Goal: Task Accomplishment & Management: Manage account settings

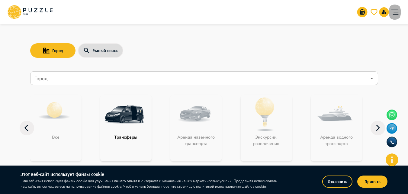
click at [394, 11] on icon "account of current user" at bounding box center [395, 12] width 12 height 12
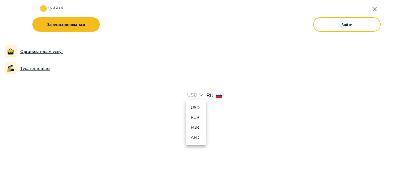
click at [197, 108] on p "USD" at bounding box center [196, 107] width 10 height 6
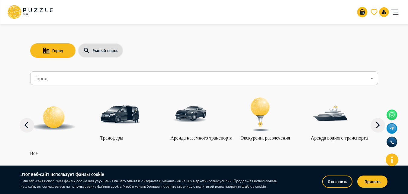
click at [402, 12] on div "Организаторам услуг Турагентствам Зарегистрироваться Войти USD *** RU **" at bounding box center [204, 12] width 408 height 24
click at [391, 11] on icon "account of current user" at bounding box center [395, 12] width 12 height 12
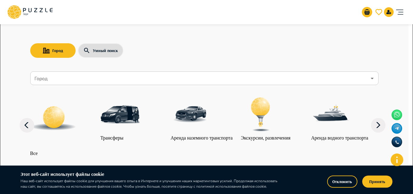
type input "*********"
type input "**********"
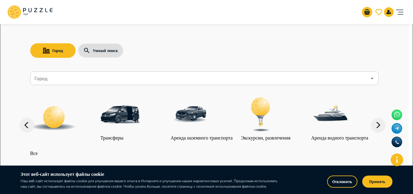
type input "**********"
type input "*"
type input "*********"
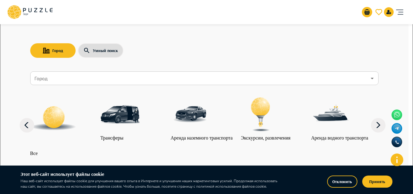
type input "*"
type input "*******"
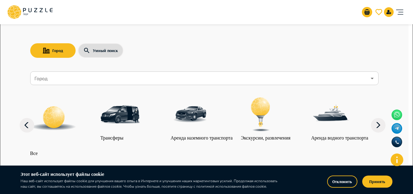
scroll to position [91, 0]
type input "*******"
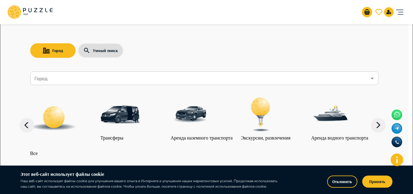
type input "*"
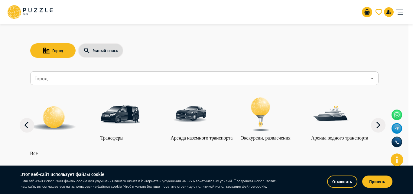
type input "*"
paste input "**********"
type input "**********"
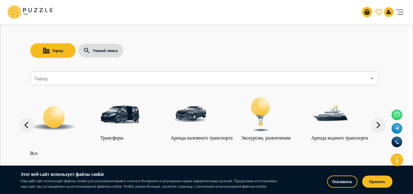
scroll to position [16, 0]
type input "******"
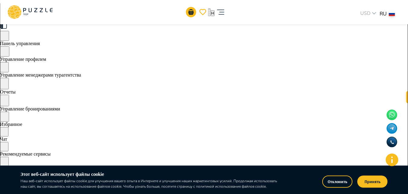
click at [39, 11] on icon at bounding box center [29, 12] width 45 height 16
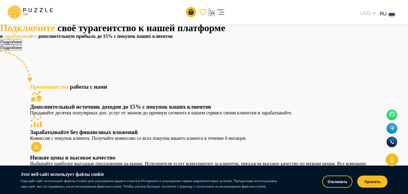
click at [41, 10] on icon at bounding box center [41, 10] width 3 height 4
click at [227, 12] on icon "account of current user" at bounding box center [221, 12] width 12 height 12
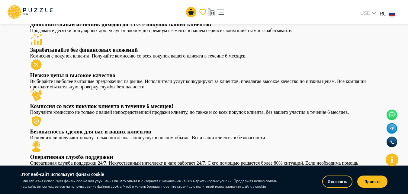
scroll to position [91, 0]
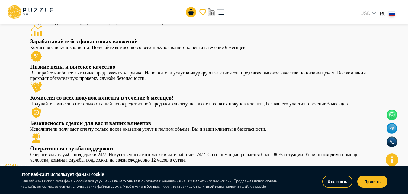
click at [16, 17] on icon at bounding box center [16, 16] width 5 height 4
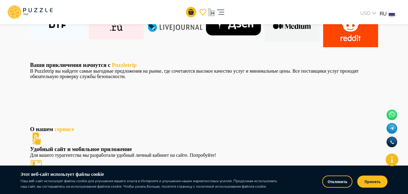
scroll to position [235, 0]
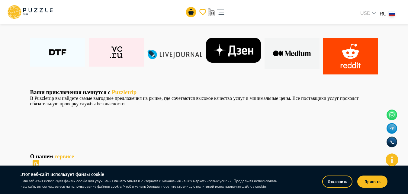
click at [50, 12] on icon at bounding box center [29, 12] width 45 height 16
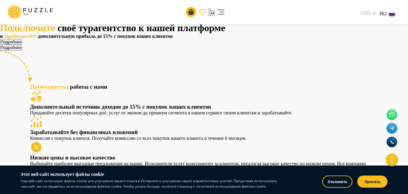
click at [225, 14] on icon "account of current user" at bounding box center [220, 12] width 7 height 5
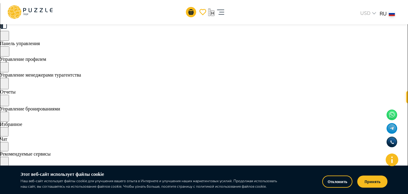
click at [401, 17] on div "H К списку услуг USD *** RU ** H HOT TOURS Турагентство H" at bounding box center [204, 12] width 408 height 24
click at [227, 14] on icon "account of current user" at bounding box center [221, 12] width 12 height 12
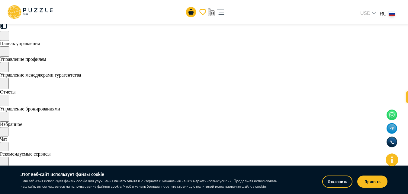
click at [42, 7] on icon at bounding box center [29, 12] width 45 height 16
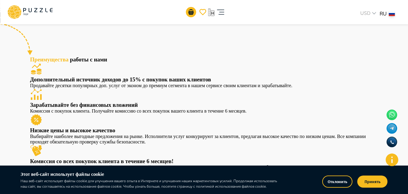
scroll to position [60, 0]
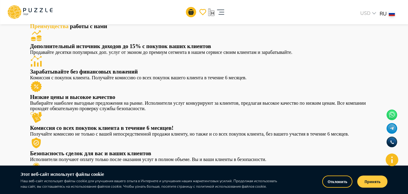
click at [369, 183] on button "Принять" at bounding box center [373, 181] width 30 height 12
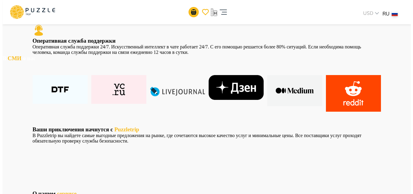
scroll to position [157, 0]
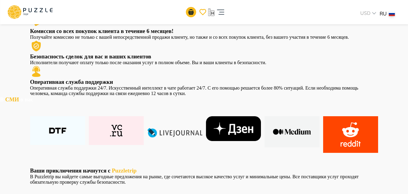
click at [401, 15] on div "H К списку услуг USD *** RU ** H HOT TOURS Турагентство H" at bounding box center [204, 12] width 408 height 24
click at [227, 12] on icon "account of current user" at bounding box center [221, 12] width 12 height 12
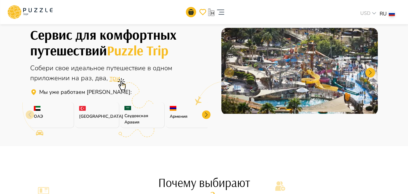
scroll to position [199, 0]
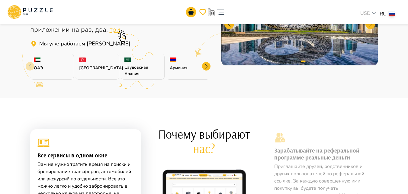
click at [186, 68] on div "Армения" at bounding box center [188, 67] width 44 height 26
click at [175, 70] on p "Армения" at bounding box center [188, 68] width 36 height 6
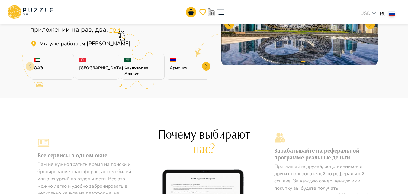
click at [45, 8] on icon at bounding box center [29, 12] width 45 height 16
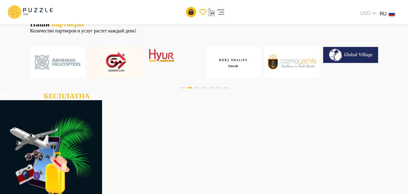
scroll to position [484, 0]
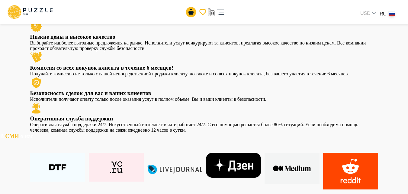
scroll to position [0, 0]
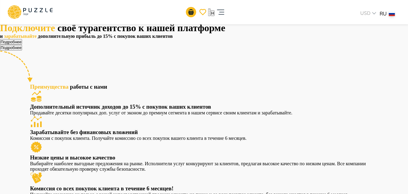
click at [225, 10] on icon "account of current user" at bounding box center [220, 12] width 7 height 5
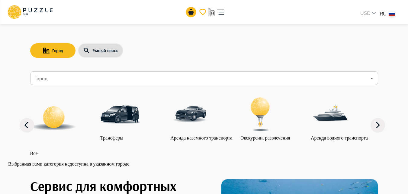
click at [28, 138] on div "Город Умный поиск Город Город Все Трансферы Аренда наземного транспорта Экскурс…" at bounding box center [204, 93] width 363 height 143
click at [28, 131] on icon at bounding box center [27, 125] width 15 height 15
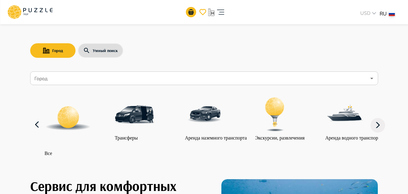
click at [380, 125] on icon at bounding box center [378, 125] width 15 height 15
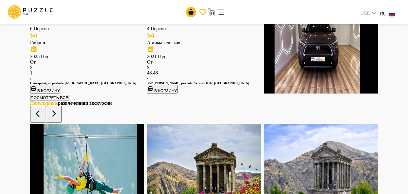
scroll to position [722, 0]
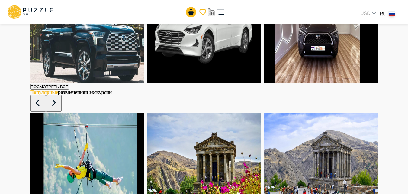
click at [78, 55] on img at bounding box center [87, 32] width 114 height 100
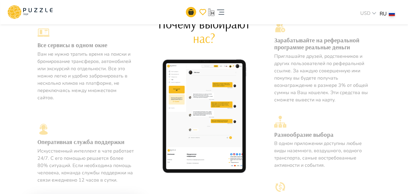
scroll to position [284, 0]
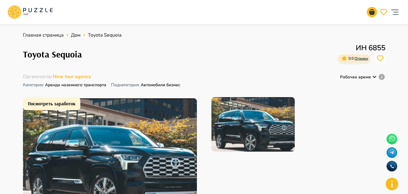
click at [31, 15] on icon at bounding box center [29, 12] width 45 height 16
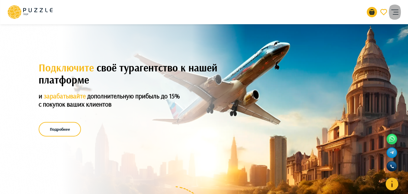
click at [393, 11] on icon "account of current user" at bounding box center [395, 12] width 12 height 12
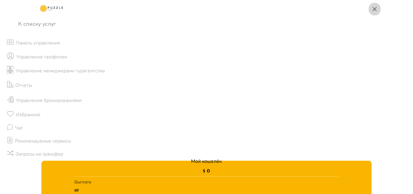
click at [376, 9] on icon "button" at bounding box center [374, 8] width 7 height 7
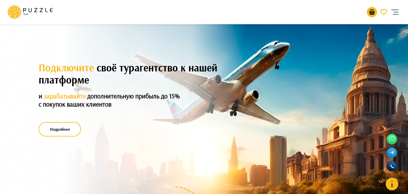
click at [26, 8] on icon at bounding box center [29, 12] width 45 height 16
click at [53, 130] on button "Подробнее" at bounding box center [60, 129] width 42 height 15
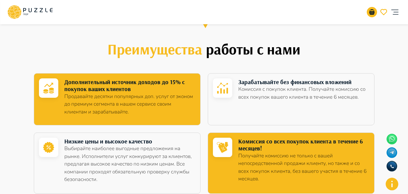
scroll to position [224, 0]
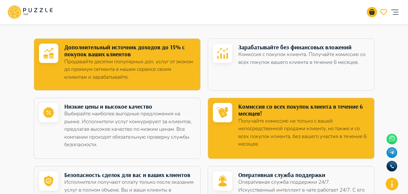
click at [282, 118] on p "Получайте комиссию не только с вашей непосредственной продажи клиенту, но также…" at bounding box center [303, 132] width 130 height 31
click at [200, 117] on div "Низкие цены и высокое качество Выбирайте наиболее выгодные предложения на рынке…" at bounding box center [117, 128] width 167 height 61
drag, startPoint x: 229, startPoint y: 116, endPoint x: 92, endPoint y: 57, distance: 149.2
click at [229, 116] on icon at bounding box center [222, 112] width 19 height 12
click at [50, 10] on icon at bounding box center [51, 10] width 3 height 4
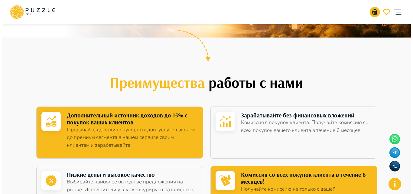
scroll to position [146, 0]
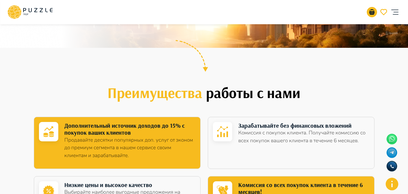
click at [397, 13] on icon "account of current user" at bounding box center [395, 12] width 12 height 12
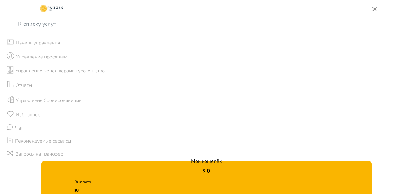
click at [38, 14] on rect at bounding box center [52, 8] width 28 height 12
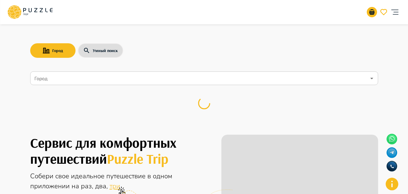
click at [67, 79] on input "Город" at bounding box center [199, 78] width 333 height 11
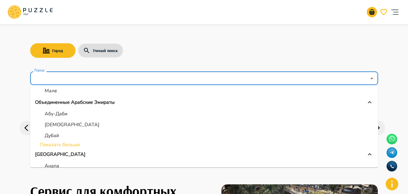
scroll to position [60, 0]
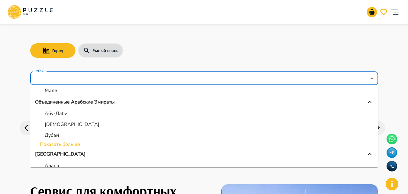
click at [204, 115] on li "Абу-Даби" at bounding box center [204, 113] width 348 height 11
type input "********"
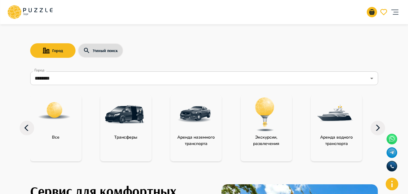
click at [132, 115] on img "category-get_transfer" at bounding box center [124, 114] width 39 height 39
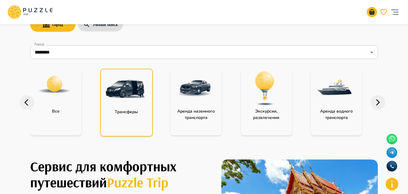
scroll to position [104, 0]
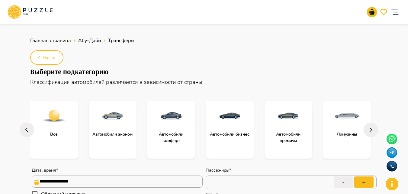
scroll to position [91, 0]
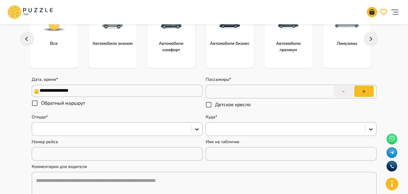
click at [135, 86] on input "**********" at bounding box center [117, 91] width 171 height 12
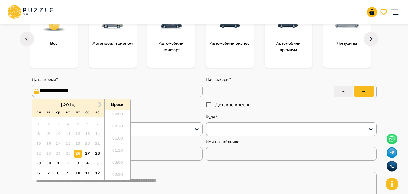
type textarea "*"
click at [99, 105] on span "Next Month" at bounding box center [99, 104] width 0 height 7
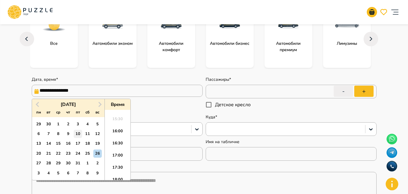
click at [75, 130] on div "10" at bounding box center [78, 134] width 8 height 8
type input "**********"
type textarea "*"
click at [57, 143] on div "15" at bounding box center [58, 143] width 8 height 8
type input "**********"
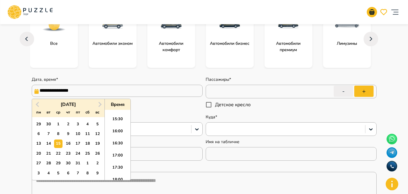
type textarea "*"
click at [81, 136] on div "10" at bounding box center [78, 134] width 8 height 8
type input "**********"
click at [247, 92] on input "*" at bounding box center [291, 91] width 171 height 17
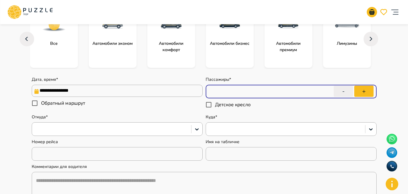
type textarea "*"
click at [366, 92] on button "+" at bounding box center [364, 91] width 19 height 11
type input "*"
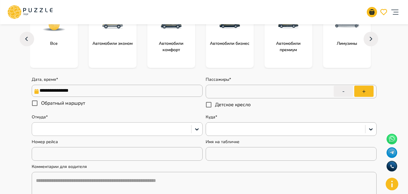
click at [125, 126] on div at bounding box center [111, 129] width 153 height 8
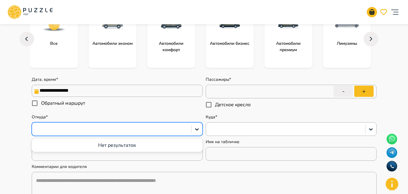
type textarea "*"
click at [183, 130] on div at bounding box center [111, 129] width 153 height 8
click at [243, 129] on div at bounding box center [285, 129] width 153 height 8
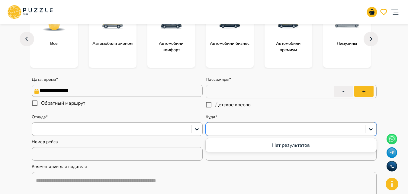
click at [292, 146] on div "Нет результатов" at bounding box center [291, 144] width 171 height 11
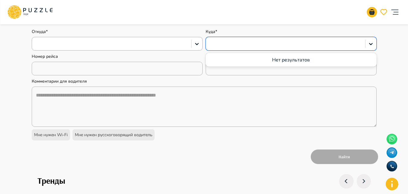
scroll to position [181, 0]
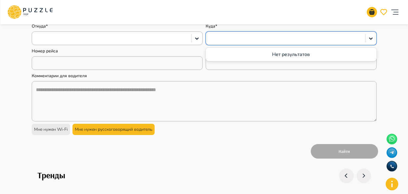
click at [153, 131] on div "Мне нужен русскоговорящий водитель" at bounding box center [114, 129] width 82 height 11
type textarea "**********"
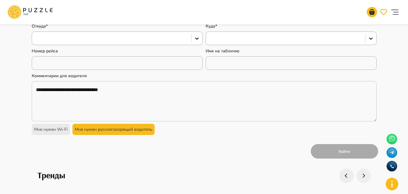
type textarea "*"
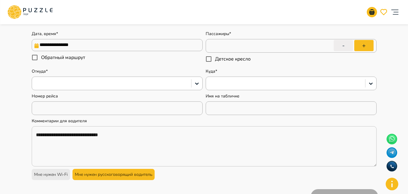
scroll to position [151, 0]
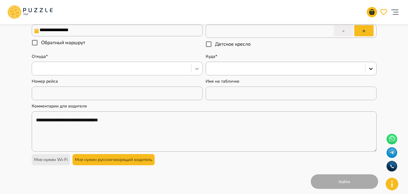
click at [196, 69] on icon at bounding box center [197, 69] width 6 height 6
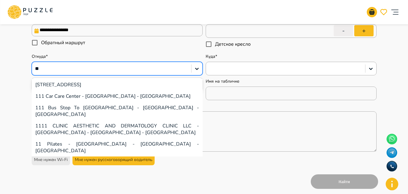
type input "*"
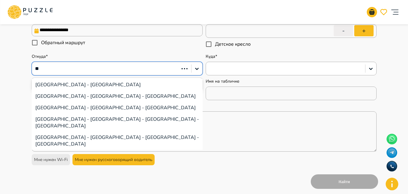
type input "*"
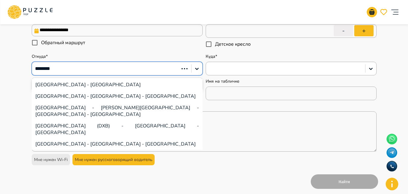
type input "*********"
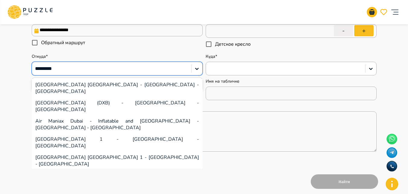
click at [88, 86] on div "Dubai Airport Free Zone - Dubai - United Arab Emirates" at bounding box center [117, 88] width 171 height 18
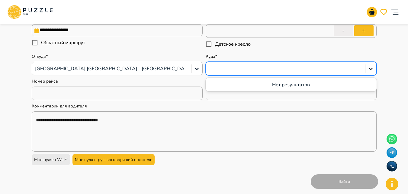
click at [262, 70] on div at bounding box center [285, 69] width 153 height 8
type textarea "*"
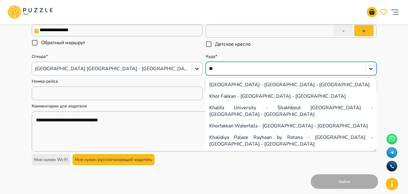
type input "*"
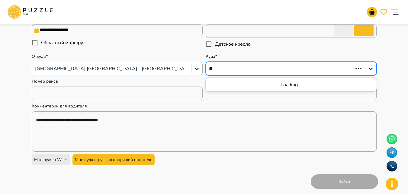
type input "***"
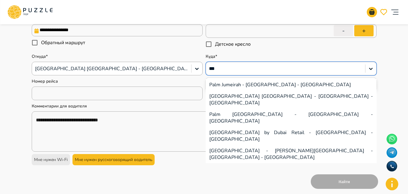
click at [222, 85] on div "Palm Jumeirah - Dubai - United Arab Emirates" at bounding box center [291, 84] width 171 height 11
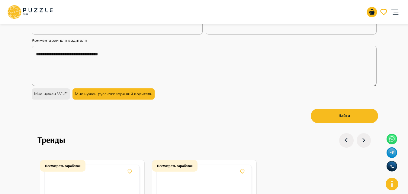
scroll to position [242, 0]
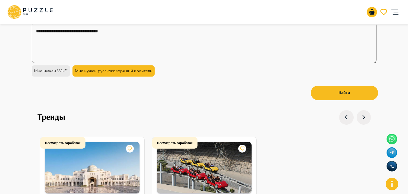
click at [359, 96] on button "Найти" at bounding box center [344, 93] width 67 height 15
type textarea "*"
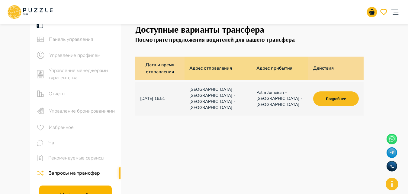
scroll to position [12, 0]
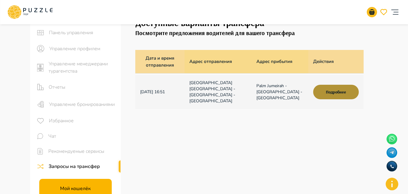
click at [345, 86] on button "Подробнее" at bounding box center [335, 92] width 45 height 15
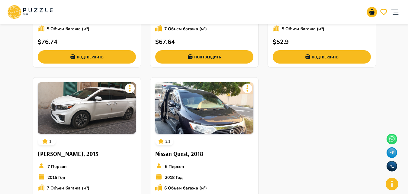
scroll to position [167, 0]
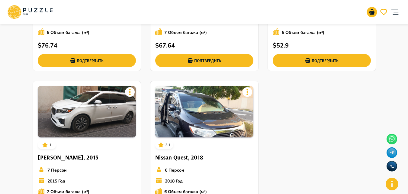
drag, startPoint x: 413, startPoint y: 89, endPoint x: 261, endPoint y: 123, distance: 155.9
click at [261, 123] on div "3.8 Nissan Quest, 2020 6 Персон 2020 Год 5 Объем багажа (м³) $ 76.74 Подтвердит…" at bounding box center [204, 75] width 348 height 313
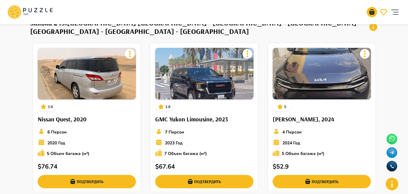
scroll to position [0, 0]
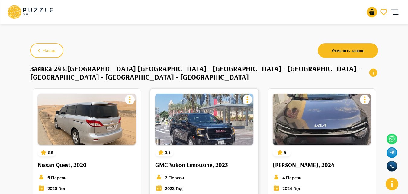
click at [189, 124] on img at bounding box center [204, 118] width 98 height 51
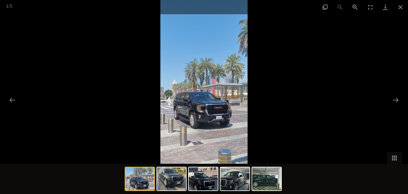
scroll to position [30, 0]
click at [205, 179] on img at bounding box center [203, 178] width 29 height 23
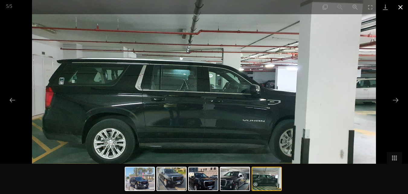
click at [401, 4] on button "Close gallery" at bounding box center [400, 7] width 15 height 14
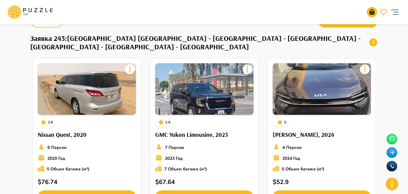
scroll to position [0, 0]
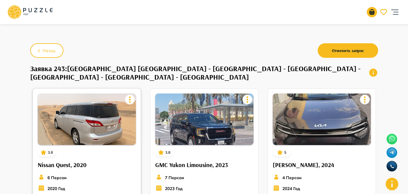
click at [67, 110] on img at bounding box center [87, 118] width 98 height 51
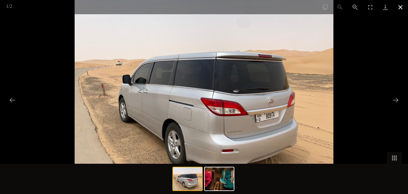
click at [402, 9] on button "Close gallery" at bounding box center [400, 7] width 15 height 14
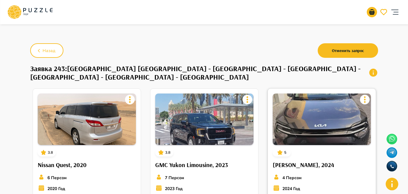
click at [289, 116] on img at bounding box center [322, 118] width 98 height 51
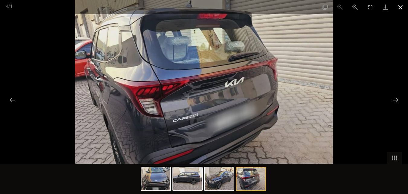
click at [402, 5] on button "Close gallery" at bounding box center [400, 7] width 15 height 14
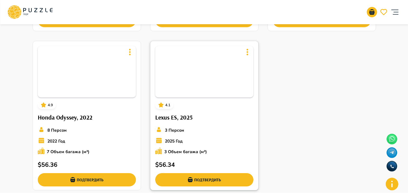
scroll to position [393, 0]
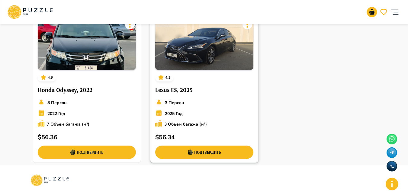
click at [228, 41] on img at bounding box center [204, 43] width 98 height 51
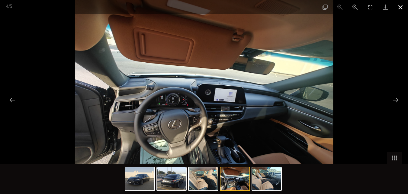
click at [402, 8] on button "Close gallery" at bounding box center [400, 7] width 15 height 14
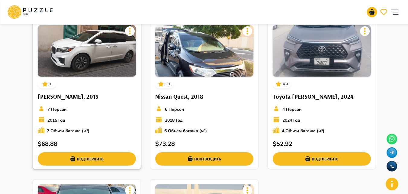
scroll to position [212, 0]
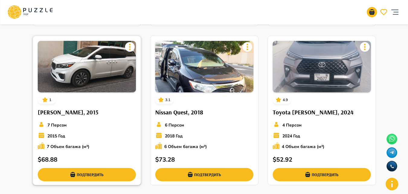
click at [79, 79] on img at bounding box center [87, 66] width 98 height 51
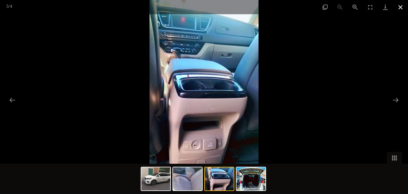
click at [400, 5] on button "Close gallery" at bounding box center [400, 7] width 15 height 14
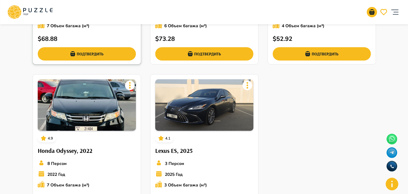
scroll to position [332, 0]
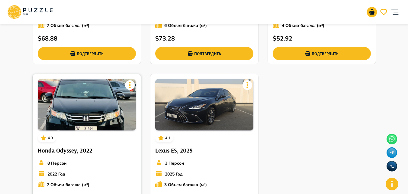
click at [101, 92] on img at bounding box center [87, 104] width 98 height 51
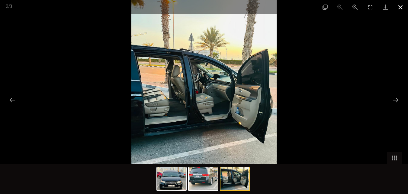
click at [401, 4] on button "Close gallery" at bounding box center [400, 7] width 15 height 14
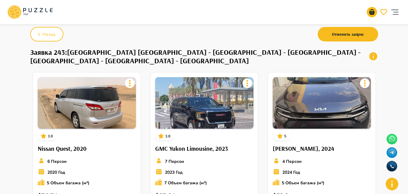
scroll to position [0, 0]
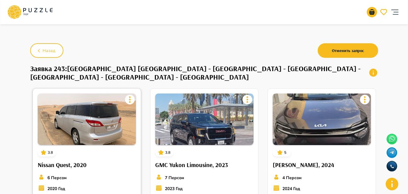
click at [131, 99] on icon at bounding box center [130, 100] width 10 height 10
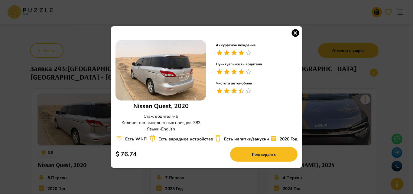
click at [297, 28] on icon "button" at bounding box center [295, 32] width 9 height 9
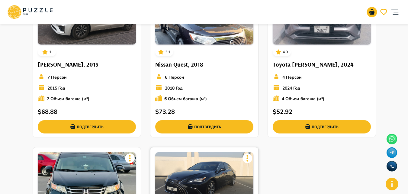
scroll to position [357, 0]
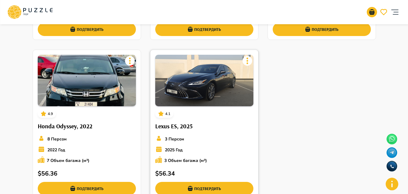
click at [245, 57] on icon at bounding box center [248, 61] width 10 height 10
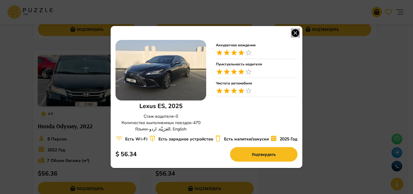
click at [299, 29] on icon "button" at bounding box center [296, 33] width 8 height 8
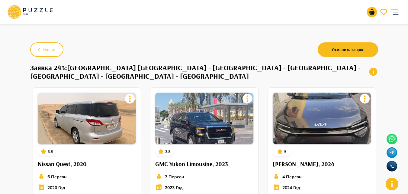
scroll to position [0, 0]
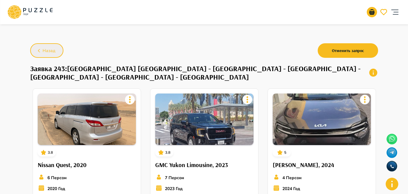
click at [39, 47] on icon "button" at bounding box center [39, 51] width 8 height 8
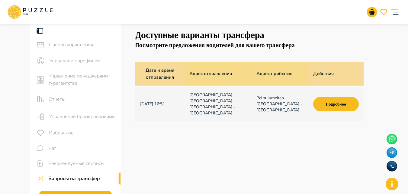
click at [325, 112] on td "Подробнее" at bounding box center [336, 104] width 55 height 34
click at [330, 104] on button "Подробнее" at bounding box center [335, 104] width 45 height 15
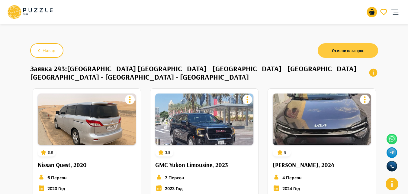
click at [357, 54] on button "Отменить запрос" at bounding box center [348, 50] width 60 height 15
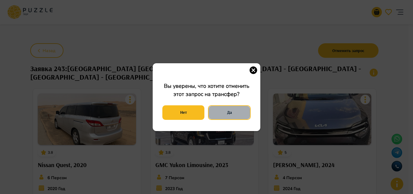
click at [226, 113] on button "Да" at bounding box center [229, 112] width 43 height 15
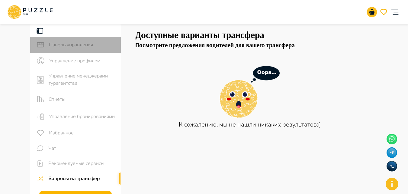
click at [86, 38] on div "Панель управления" at bounding box center [75, 45] width 91 height 16
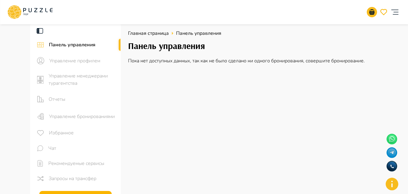
click at [24, 11] on icon at bounding box center [29, 12] width 45 height 16
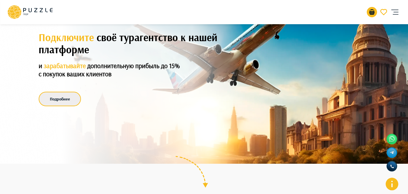
click at [69, 93] on button "Подробнее" at bounding box center [60, 99] width 42 height 15
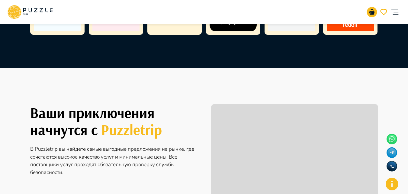
scroll to position [528, 0]
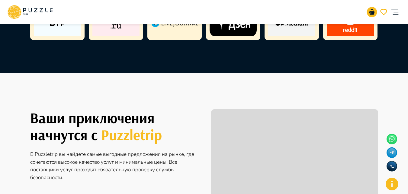
click at [399, 11] on icon "account of current user" at bounding box center [395, 12] width 12 height 12
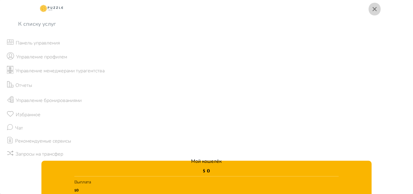
click at [373, 11] on icon "button" at bounding box center [374, 8] width 7 height 7
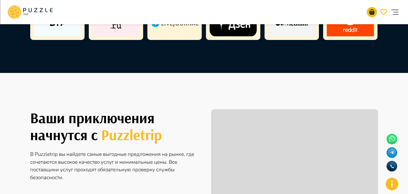
click at [373, 11] on icon "go-to-basket-submit-button" at bounding box center [371, 11] width 5 height 5
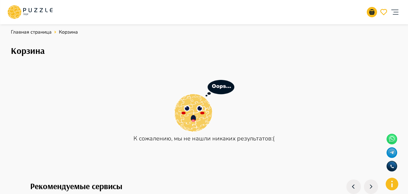
click at [25, 14] on icon at bounding box center [25, 15] width 5 height 2
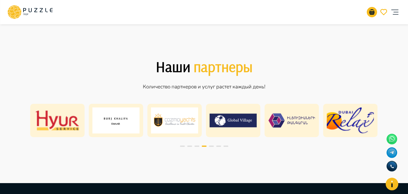
scroll to position [895, 0]
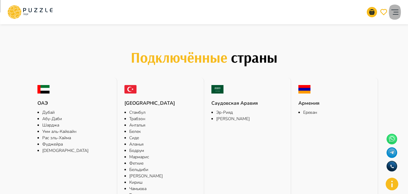
click at [397, 12] on icon "account of current user" at bounding box center [395, 12] width 12 height 12
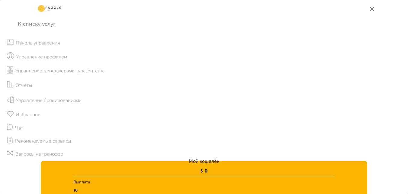
scroll to position [1233, 0]
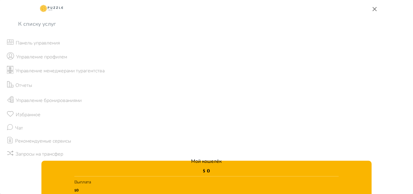
click at [377, 10] on button "button" at bounding box center [374, 8] width 12 height 13
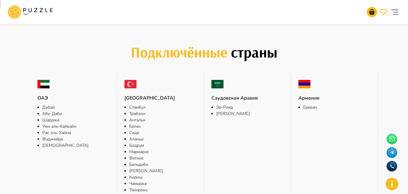
click at [50, 106] on p "Дубай" at bounding box center [73, 107] width 63 height 6
click at [41, 91] on div "ОАЭ Дубай Абу-Даби Шарджа Умм аль-Кайвайн Рас эль-Хайма Фуджейра Аджман" at bounding box center [73, 135] width 87 height 124
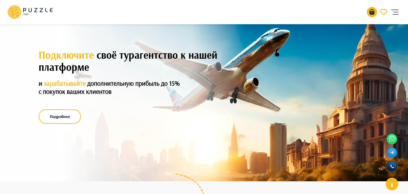
scroll to position [0, 0]
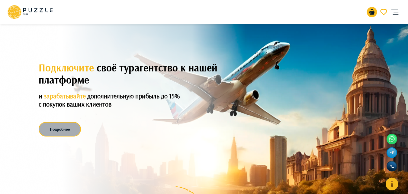
click at [60, 126] on button "Подробнее" at bounding box center [60, 129] width 42 height 15
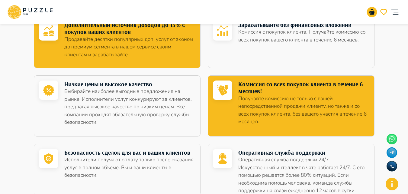
scroll to position [254, 0]
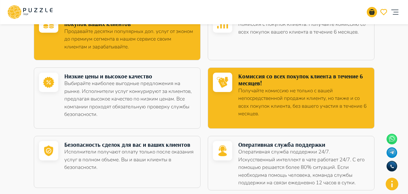
click at [34, 7] on icon at bounding box center [29, 12] width 45 height 16
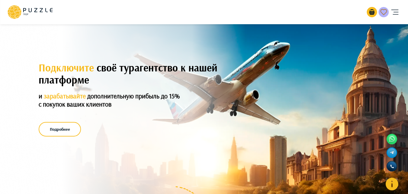
click at [381, 11] on icon "go-to-wishlist-submit-butto" at bounding box center [384, 12] width 7 height 6
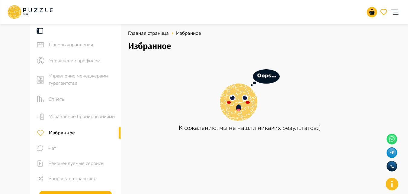
click at [233, 107] on img at bounding box center [249, 95] width 60 height 53
click at [138, 32] on span "Главная страница" at bounding box center [148, 33] width 41 height 7
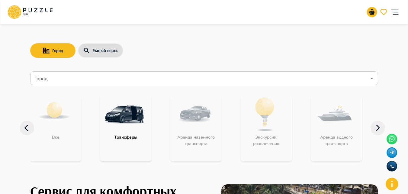
click at [79, 78] on input "Город" at bounding box center [199, 78] width 333 height 11
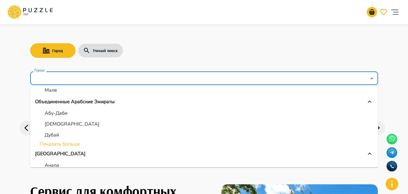
scroll to position [66, 0]
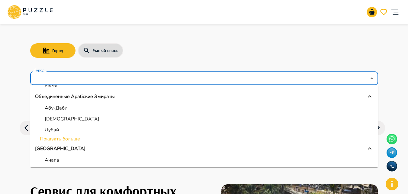
click at [63, 112] on li "Абу-Даби" at bounding box center [204, 107] width 348 height 11
type input "********"
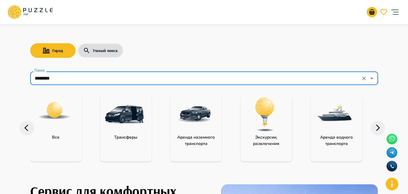
click at [128, 141] on div "Трансферы" at bounding box center [125, 128] width 51 height 66
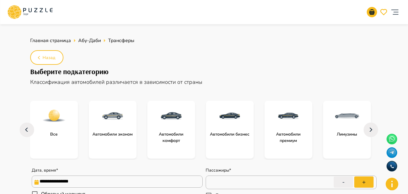
type textarea "*"
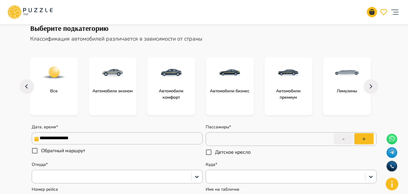
scroll to position [52, 0]
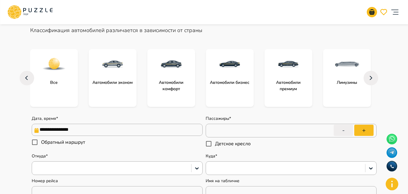
click at [106, 131] on input "**********" at bounding box center [117, 130] width 171 height 12
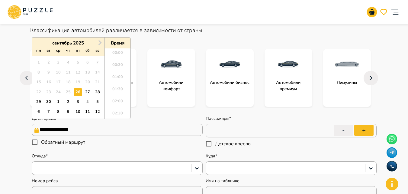
scroll to position [370, 0]
click at [69, 103] on div "2" at bounding box center [68, 102] width 8 height 8
type input "**********"
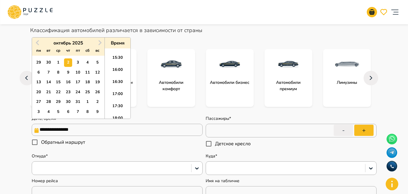
type textarea "*"
click at [71, 73] on div "9" at bounding box center [68, 72] width 8 height 8
type input "**********"
type textarea "*"
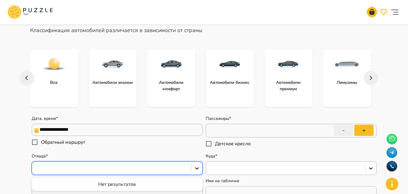
click at [82, 167] on div at bounding box center [111, 168] width 153 height 8
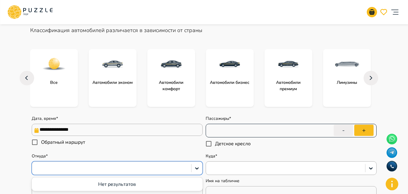
click at [250, 130] on input "*" at bounding box center [291, 130] width 171 height 17
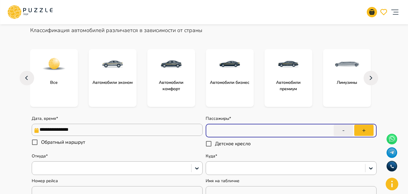
click at [250, 130] on input "*" at bounding box center [291, 130] width 171 height 17
type input "**"
click at [250, 130] on input "**" at bounding box center [291, 130] width 171 height 17
type textarea "*"
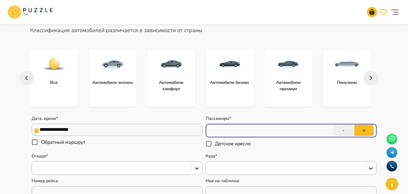
type input "**"
click at [142, 157] on div "Откуда*" at bounding box center [117, 164] width 171 height 22
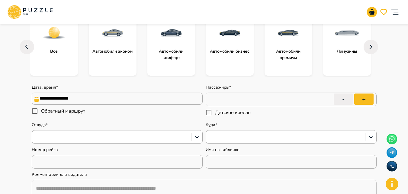
scroll to position [112, 0]
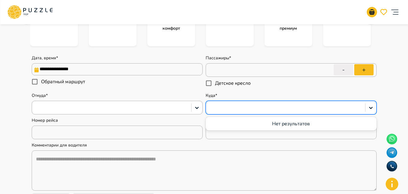
click at [258, 105] on div at bounding box center [285, 108] width 153 height 8
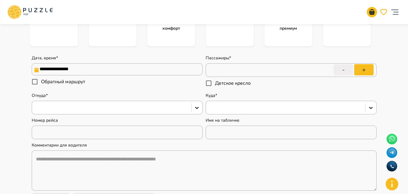
click at [265, 90] on div "**********" at bounding box center [204, 126] width 348 height 158
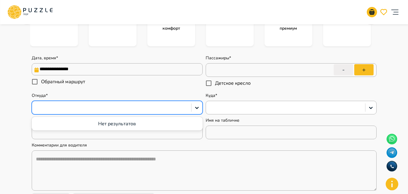
click at [152, 109] on div at bounding box center [111, 108] width 153 height 8
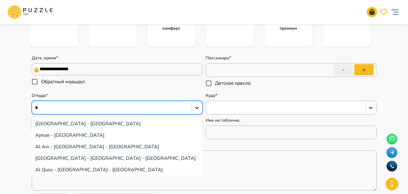
type input "**"
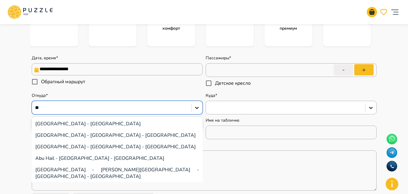
click at [149, 147] on div "Abu Dhabi International Airport - Abu Dhabi - United Arab Emirates" at bounding box center [117, 146] width 171 height 11
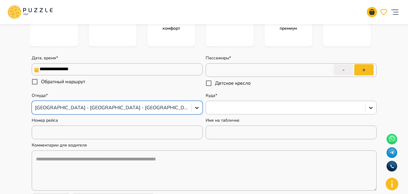
type textarea "*"
click at [275, 110] on div at bounding box center [285, 108] width 153 height 8
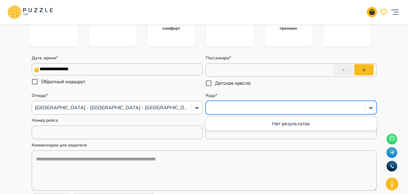
type input "*"
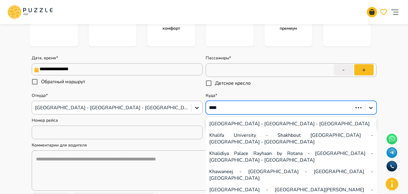
type input "*****"
click at [273, 153] on div "Khalidiya Palace Rayhaan by Rotana - Corniche Street - Abu Dhabi - United Arab …" at bounding box center [291, 156] width 171 height 18
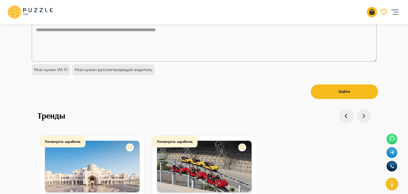
scroll to position [282, 0]
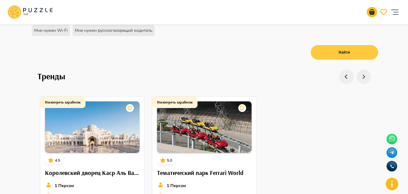
click at [370, 53] on button "Найти" at bounding box center [344, 52] width 67 height 15
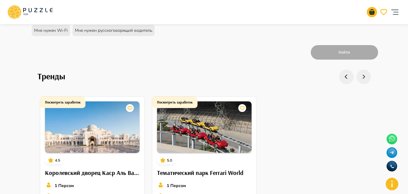
type textarea "*"
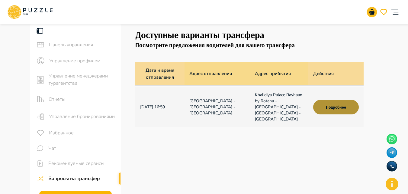
click at [339, 108] on button "Подробнее" at bounding box center [335, 107] width 45 height 15
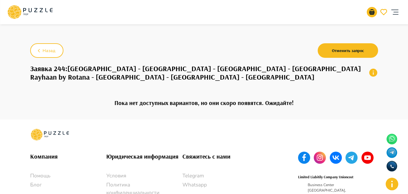
click at [27, 53] on div "Назад Отменить запрос Заявка 244 : Abu Dhabi International Airport - Abu Dhabi …" at bounding box center [204, 70] width 363 height 97
click at [47, 46] on button "Назад" at bounding box center [46, 50] width 33 height 15
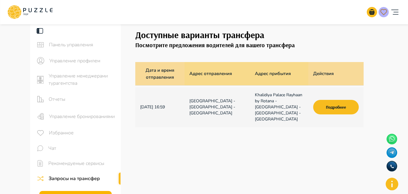
click at [387, 13] on button "go-to-wishlist-submit-butto" at bounding box center [384, 12] width 10 height 10
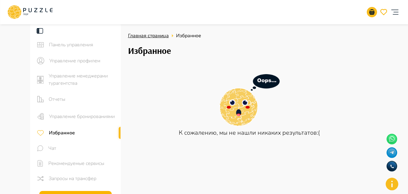
click at [152, 37] on span "Главная страница" at bounding box center [148, 35] width 41 height 7
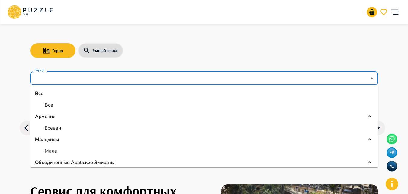
click at [92, 76] on input "Город" at bounding box center [199, 78] width 333 height 11
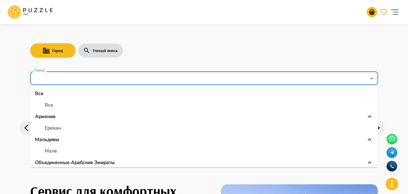
type input "*"
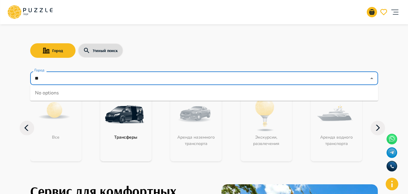
type input "*"
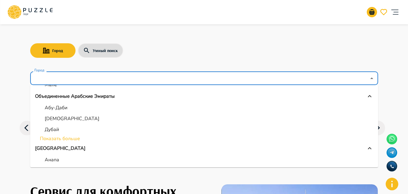
scroll to position [66, 0]
click at [59, 107] on p "Абу-Даби" at bounding box center [56, 107] width 23 height 7
type input "********"
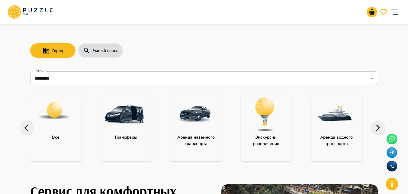
click at [122, 136] on p "Трансферы" at bounding box center [125, 137] width 29 height 6
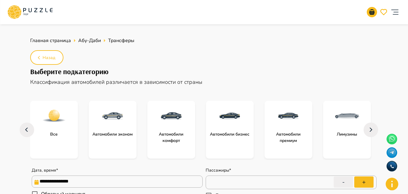
type textarea "*"
click at [125, 180] on input "**********" at bounding box center [117, 181] width 171 height 12
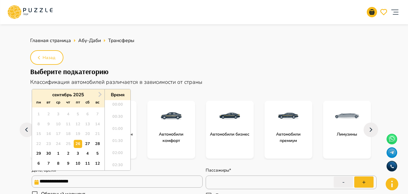
scroll to position [382, 0]
click at [77, 154] on div "3" at bounding box center [78, 153] width 8 height 8
type input "**********"
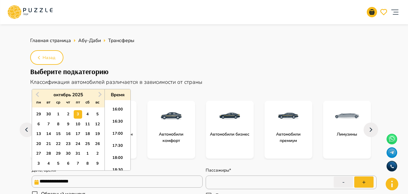
type textarea "*"
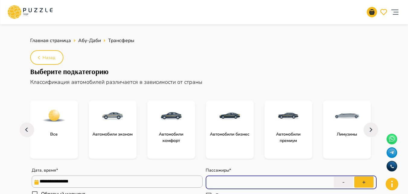
click at [229, 180] on input "*" at bounding box center [291, 182] width 171 height 17
click at [368, 180] on button "+" at bounding box center [364, 181] width 19 height 11
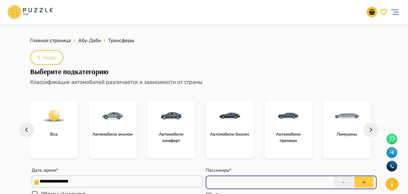
type input "*"
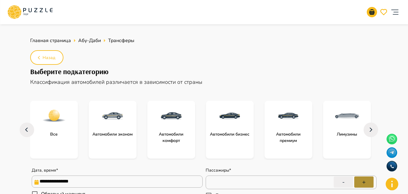
type textarea "*"
click at [368, 180] on button "+" at bounding box center [364, 181] width 19 height 11
type input "*"
type textarea "*"
click at [341, 178] on button "-" at bounding box center [343, 181] width 19 height 11
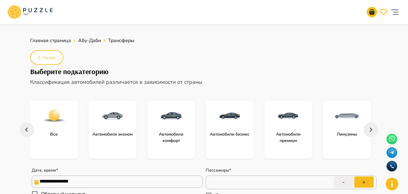
type input "*"
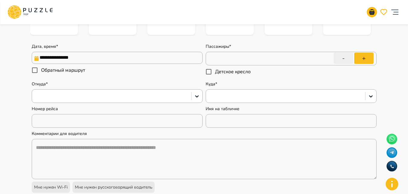
scroll to position [122, 0]
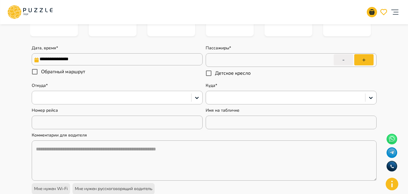
click at [147, 95] on div at bounding box center [111, 98] width 153 height 8
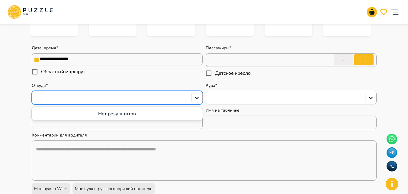
click at [71, 75] on span "Обратный маршрут" at bounding box center [63, 71] width 44 height 7
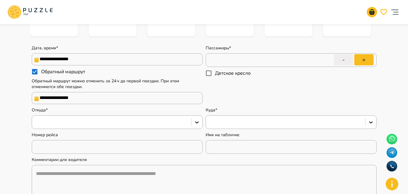
click at [71, 101] on input "**********" at bounding box center [117, 98] width 171 height 12
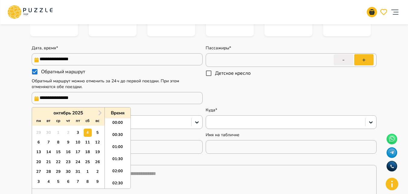
scroll to position [382, 0]
click at [88, 140] on div "11" at bounding box center [88, 142] width 8 height 8
type textarea "*"
type input "**********"
type textarea "*"
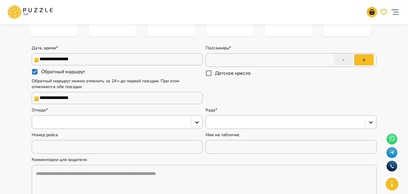
click at [230, 96] on div "Пассажиры* * ​ - + Детское кресло" at bounding box center [291, 74] width 171 height 59
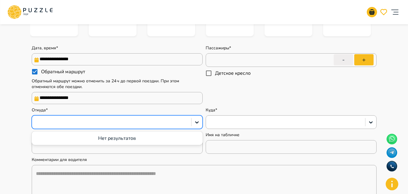
click at [94, 122] on div at bounding box center [111, 122] width 153 height 8
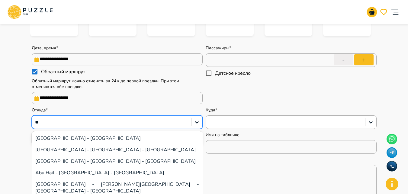
type input "***"
click at [104, 163] on div "Abu Dhabi International Airport - Abu Dhabi - United Arab Emirates" at bounding box center [117, 160] width 171 height 11
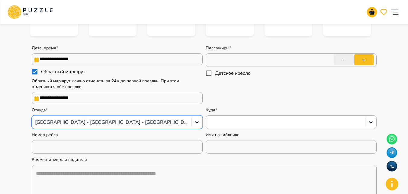
type textarea "*"
click at [264, 124] on div at bounding box center [285, 122] width 153 height 8
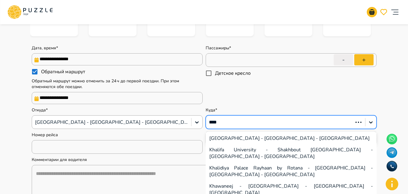
type input "*****"
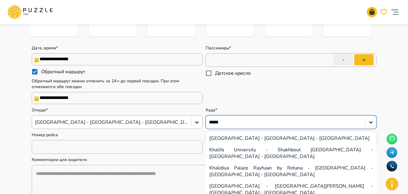
click at [262, 169] on div "Khalidiya Palace Rayhaan by Rotana - Corniche Street - Abu Dhabi - United Arab …" at bounding box center [291, 171] width 171 height 18
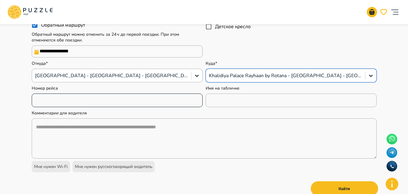
scroll to position [214, 0]
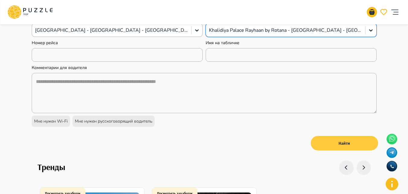
click at [341, 150] on button "Найти" at bounding box center [344, 143] width 67 height 15
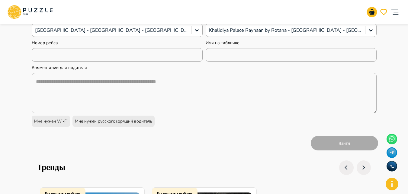
type textarea "*"
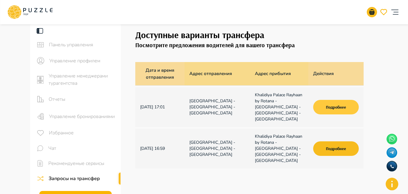
click at [329, 100] on td "Подробнее" at bounding box center [336, 107] width 55 height 40
click at [331, 107] on button "Подробнее" at bounding box center [335, 107] width 45 height 15
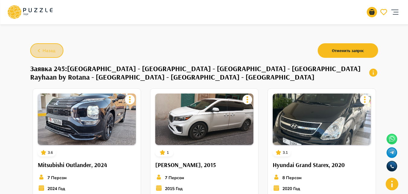
click at [49, 49] on span "Назад" at bounding box center [49, 51] width 13 height 8
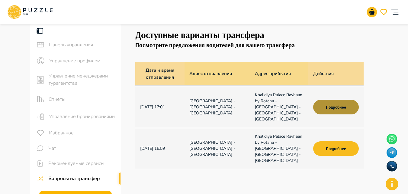
click at [344, 109] on button "Подробнее" at bounding box center [335, 107] width 45 height 15
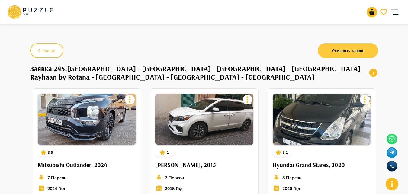
click at [345, 44] on button "Отменить запрос" at bounding box center [348, 50] width 60 height 15
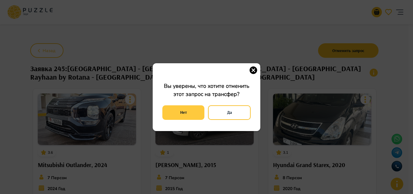
click at [189, 109] on button "Нет" at bounding box center [183, 112] width 42 height 15
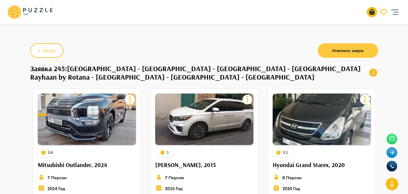
click at [344, 52] on button "Отменить запрос" at bounding box center [348, 50] width 60 height 15
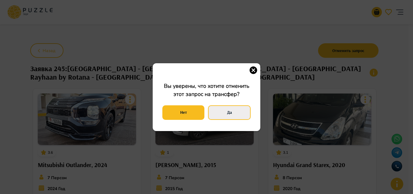
click at [230, 110] on button "Да" at bounding box center [229, 112] width 43 height 15
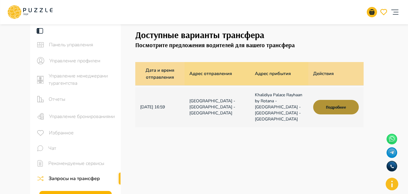
click at [352, 109] on button "Подробнее" at bounding box center [335, 107] width 45 height 15
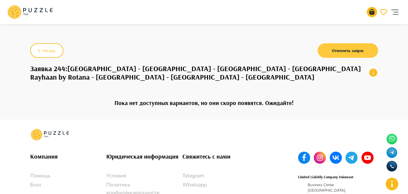
click at [331, 57] on button "Отменить запрос" at bounding box center [348, 50] width 60 height 15
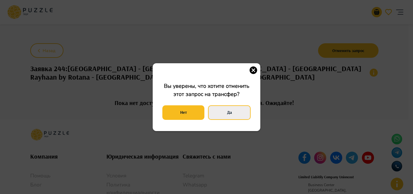
drag, startPoint x: 225, startPoint y: 120, endPoint x: 225, endPoint y: 108, distance: 11.8
click at [225, 108] on div "Нет Да" at bounding box center [206, 113] width 88 height 18
click at [229, 113] on button "Да" at bounding box center [229, 112] width 43 height 15
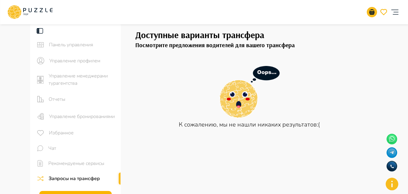
click at [380, 11] on icon "go-to-wishlist-submit-butto" at bounding box center [383, 11] width 7 height 7
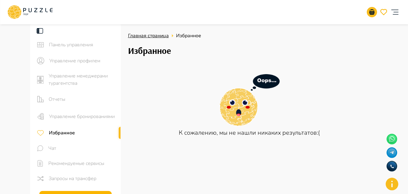
click at [158, 36] on span "Главная страница" at bounding box center [148, 35] width 41 height 7
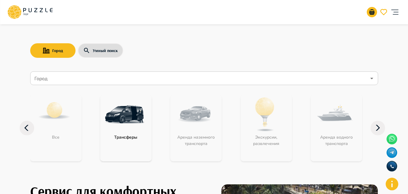
click at [75, 84] on div "Город" at bounding box center [204, 78] width 348 height 14
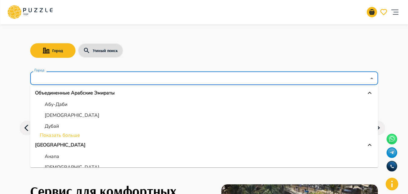
scroll to position [68, 0]
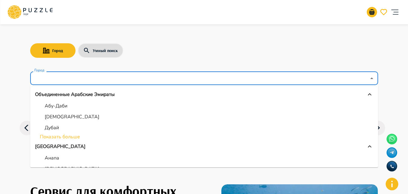
click at [50, 105] on p "Абу-Даби" at bounding box center [56, 105] width 23 height 7
type input "********"
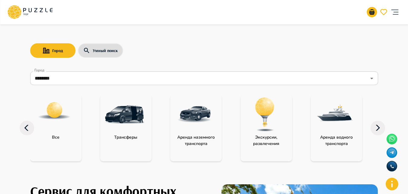
click at [115, 130] on img "category-get_transfer" at bounding box center [124, 114] width 39 height 39
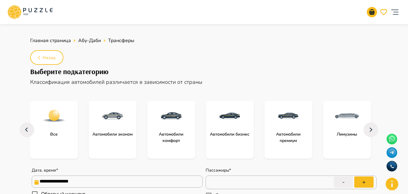
type textarea "*"
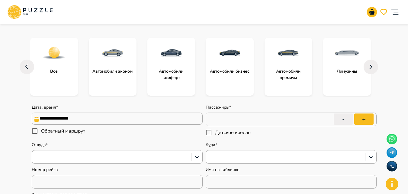
scroll to position [73, 0]
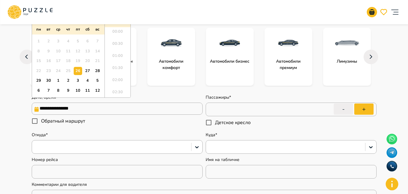
click at [132, 105] on input "**********" at bounding box center [117, 108] width 171 height 12
click at [75, 81] on div "3" at bounding box center [78, 80] width 8 height 8
type input "**********"
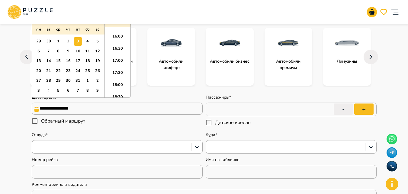
click at [60, 122] on span "Обратный маршрут" at bounding box center [63, 120] width 44 height 7
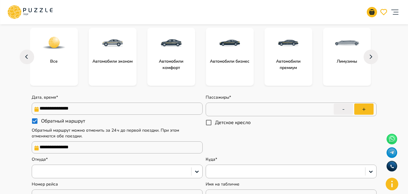
type textarea "*"
click at [366, 113] on button "+" at bounding box center [364, 108] width 19 height 11
type input "*"
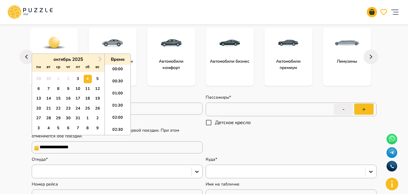
click at [63, 149] on input "**********" at bounding box center [117, 147] width 171 height 12
click at [51, 92] on div "7" at bounding box center [48, 89] width 8 height 8
type textarea "*"
type input "**********"
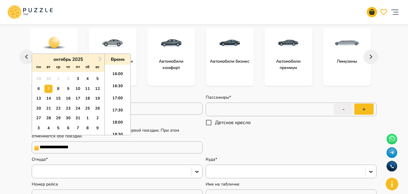
type textarea "*"
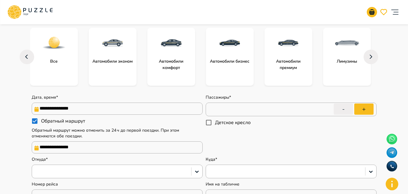
click at [188, 126] on div "Обратный маршрут" at bounding box center [115, 121] width 167 height 13
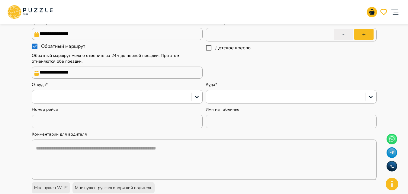
scroll to position [148, 0]
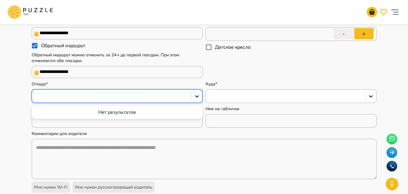
click at [165, 92] on div at bounding box center [117, 96] width 171 height 14
type input "**"
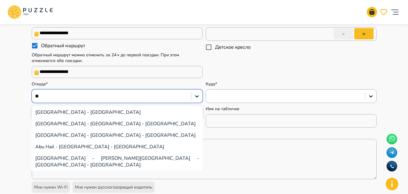
click at [163, 136] on div "Abu Dhabi International Airport - Abu Dhabi - United Arab Emirates" at bounding box center [117, 134] width 171 height 11
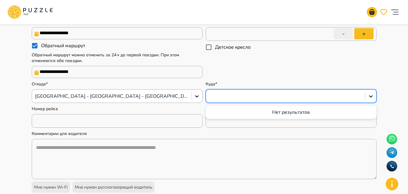
click at [229, 101] on div at bounding box center [285, 96] width 159 height 10
type textarea "*"
type input "***"
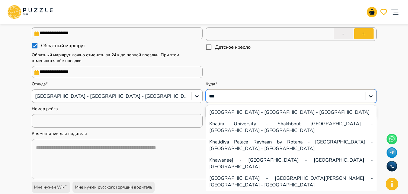
click at [245, 149] on div "Khalidiya Palace Rayhaan by Rotana - Corniche Street - Abu Dhabi - United Arab …" at bounding box center [291, 145] width 171 height 18
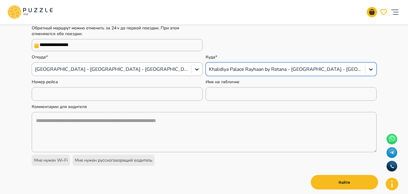
scroll to position [214, 0]
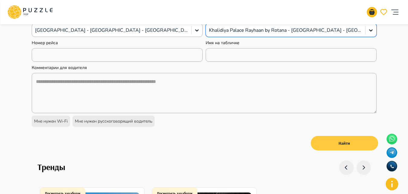
click at [361, 144] on button "Найти" at bounding box center [344, 143] width 67 height 15
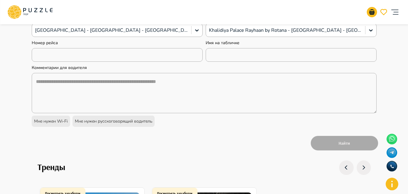
type textarea "*"
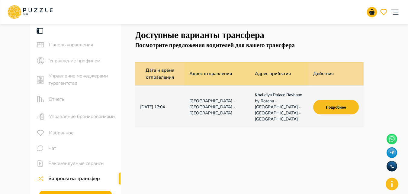
click at [284, 121] on p "Khalidiya Palace Rayhaan by Rotana - Corniche Street - Abu Dhabi - United Arab …" at bounding box center [279, 107] width 49 height 30
click at [327, 109] on button "Подробнее" at bounding box center [335, 107] width 45 height 15
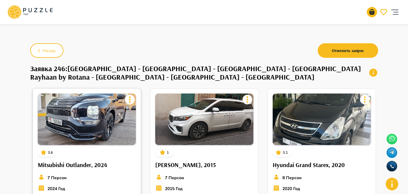
click at [109, 141] on img at bounding box center [87, 118] width 98 height 51
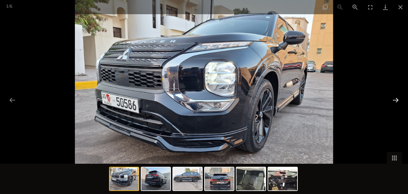
click at [396, 99] on button "Next slide" at bounding box center [396, 100] width 13 height 12
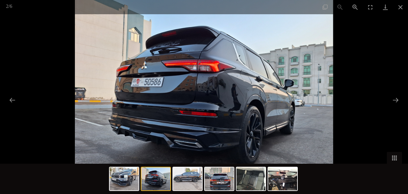
click at [161, 180] on img at bounding box center [155, 178] width 29 height 23
click at [190, 182] on img at bounding box center [187, 178] width 29 height 23
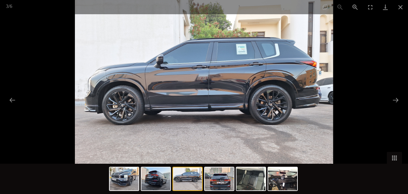
click at [398, 88] on div at bounding box center [204, 97] width 408 height 194
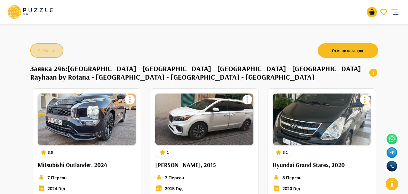
click at [40, 54] on icon "button" at bounding box center [39, 51] width 8 height 8
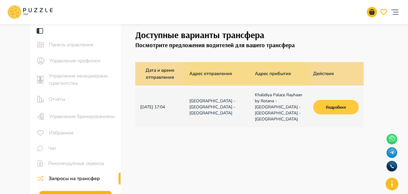
click at [331, 104] on button "Подробнее" at bounding box center [335, 107] width 45 height 15
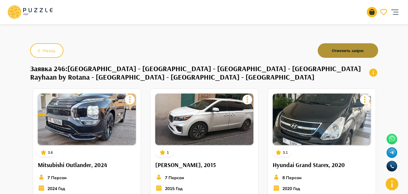
click at [345, 46] on button "Отменить запрос" at bounding box center [348, 50] width 60 height 15
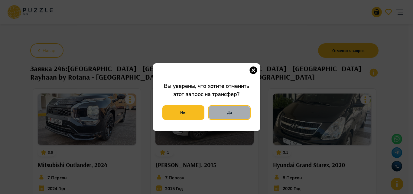
click at [233, 110] on button "Да" at bounding box center [229, 112] width 43 height 15
